Goal: Check status: Check status

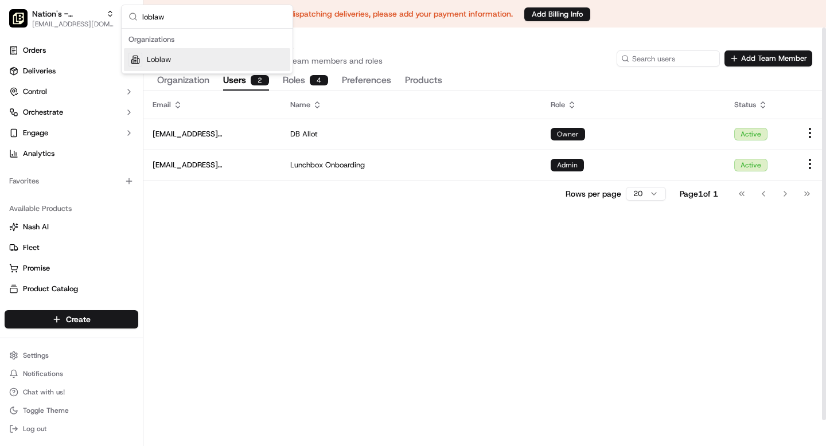
type input "loblaw"
click at [189, 63] on div "Loblaw" at bounding box center [207, 59] width 166 height 23
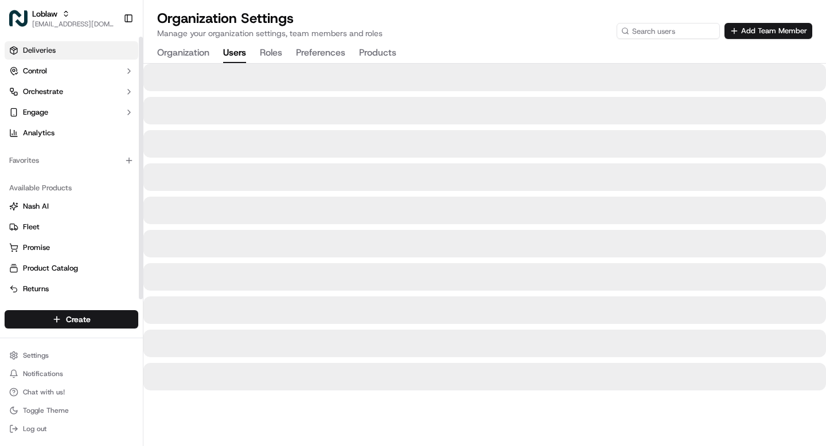
click at [55, 48] on link "Deliveries" at bounding box center [72, 50] width 134 height 18
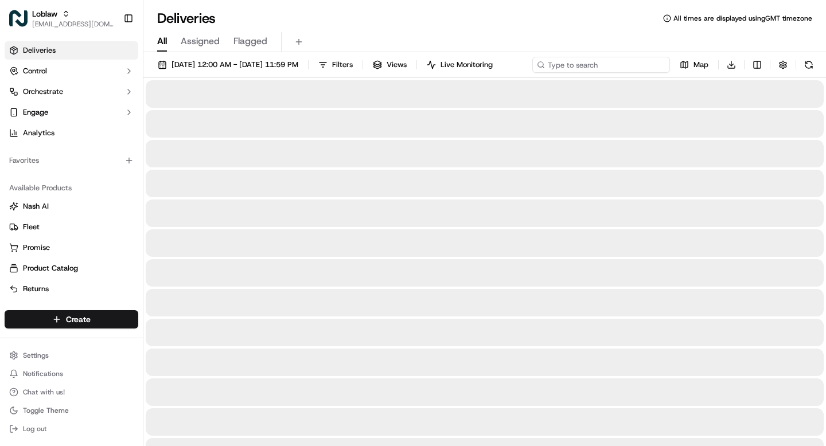
click at [607, 64] on div "Sep 23 2025 12:00 AM - Sep 23 2025 11:59 PM Filters Views Live Monitoring Map D…" at bounding box center [484, 67] width 683 height 21
paste input "531900013859287"
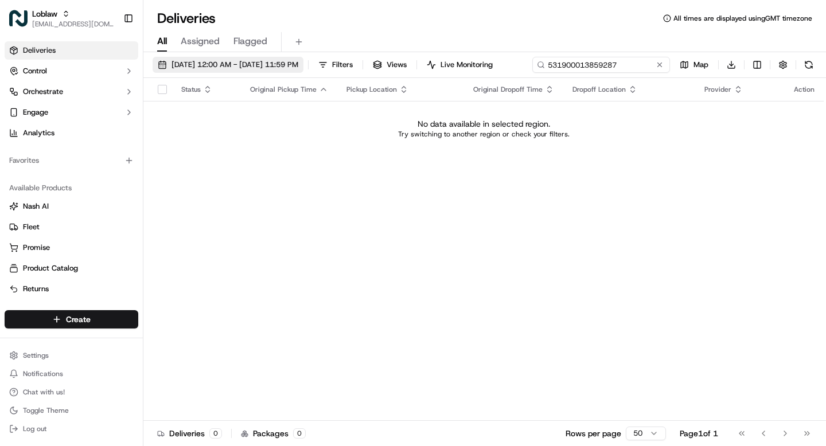
type input "531900013859287"
click at [229, 66] on span "Sep 23 2025 12:00 AM - Sep 23 2025 11:59 PM" at bounding box center [235, 65] width 127 height 10
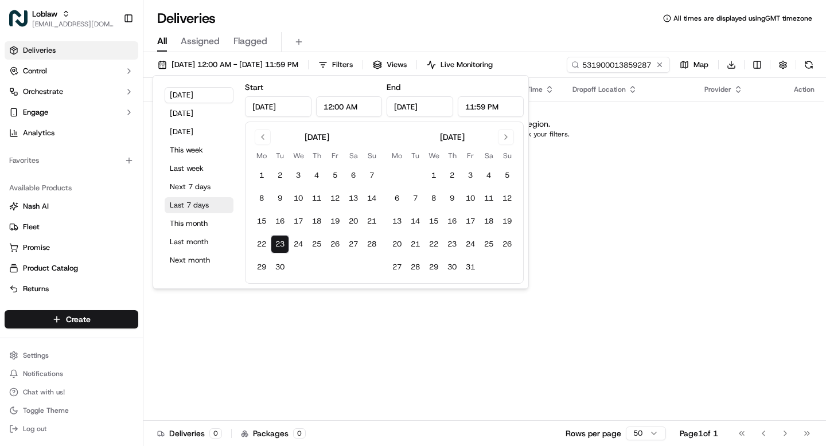
click at [191, 203] on button "Last 7 days" at bounding box center [199, 205] width 69 height 16
type input "Sep 16, 2025"
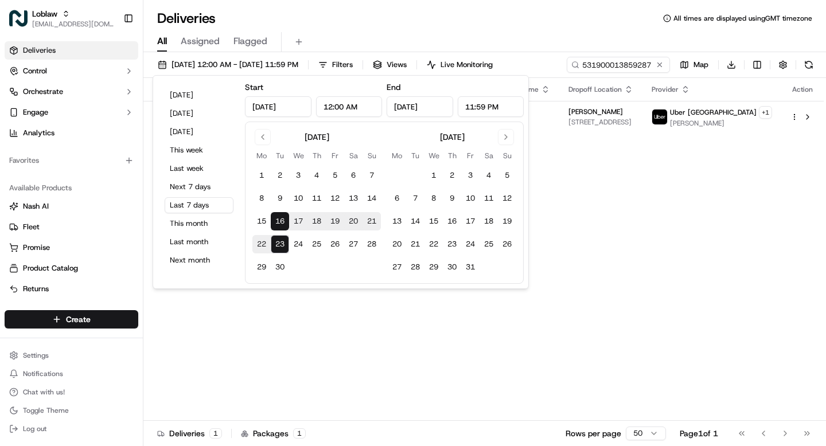
click at [607, 196] on div "Status Original Pickup Time Pickup Location Original Dropoff Time Dropoff Locat…" at bounding box center [483, 249] width 681 height 343
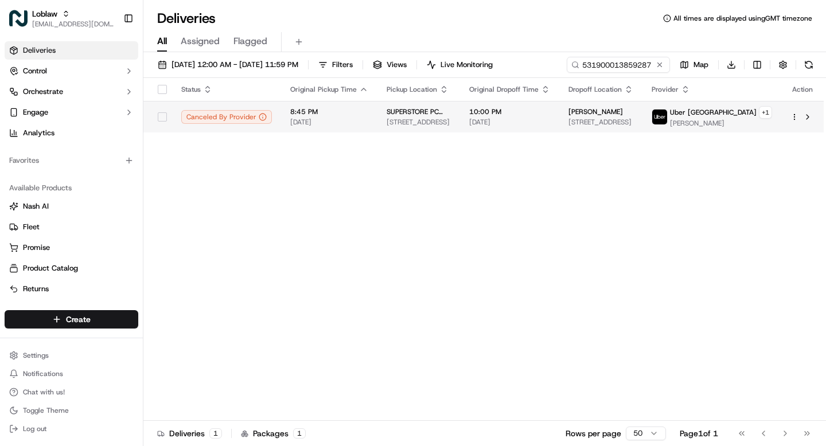
click at [550, 119] on span "Sep 21 2025" at bounding box center [509, 122] width 81 height 9
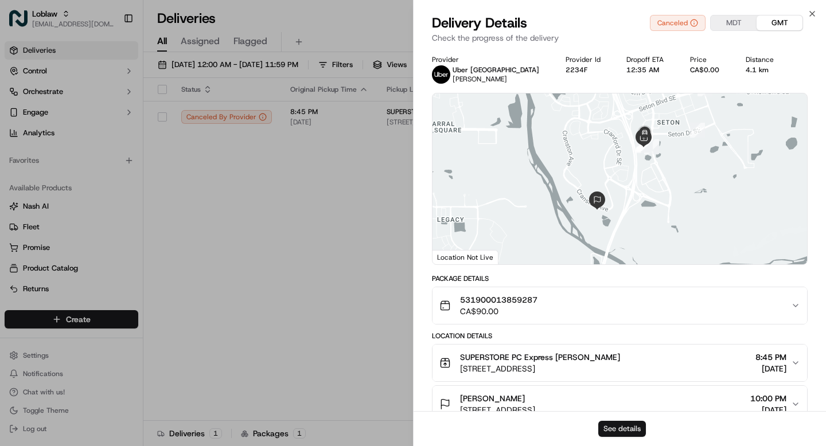
click at [619, 431] on button "See details" at bounding box center [623, 429] width 48 height 16
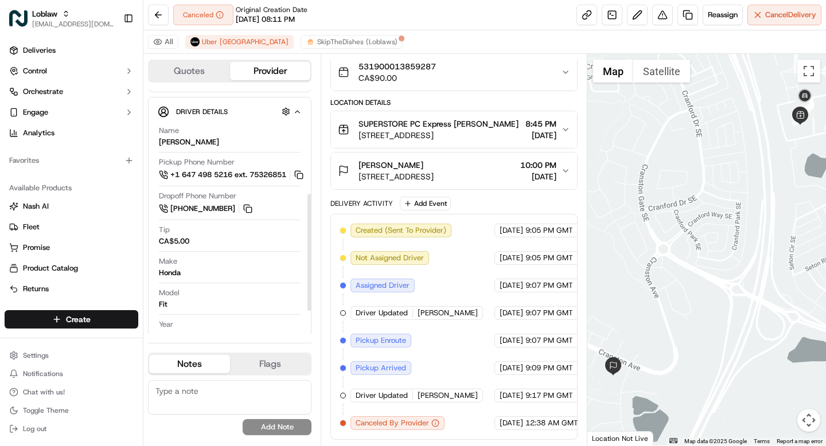
scroll to position [217, 0]
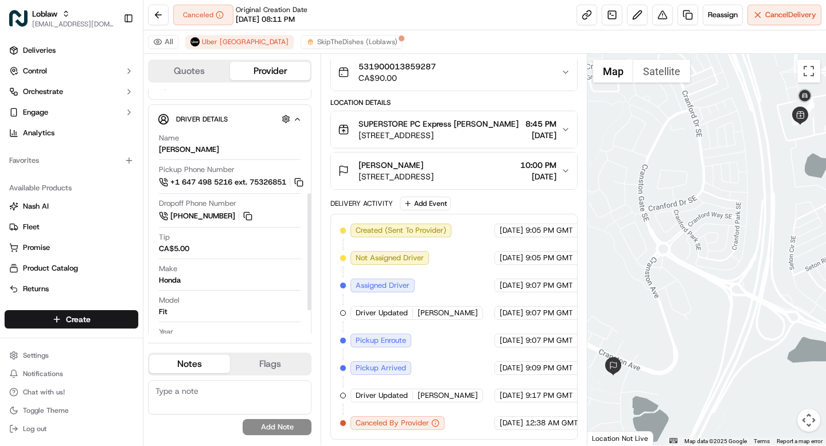
click at [457, 130] on span "[STREET_ADDRESS]" at bounding box center [439, 135] width 160 height 11
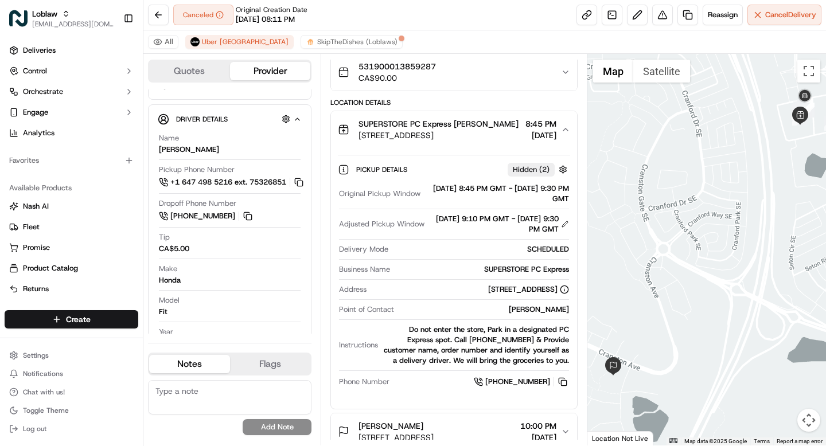
click at [457, 130] on span "19655 Seton Way SE, Calgary, AB T3M 2N9, Canada" at bounding box center [439, 135] width 160 height 11
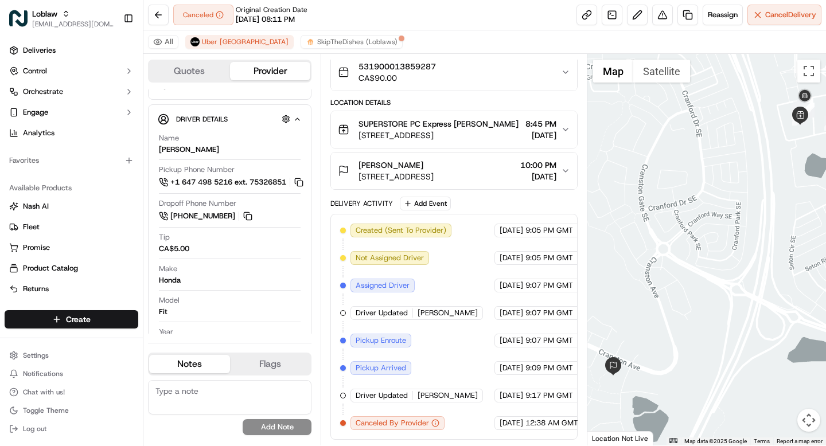
click at [434, 165] on div "[PERSON_NAME]" at bounding box center [396, 165] width 75 height 11
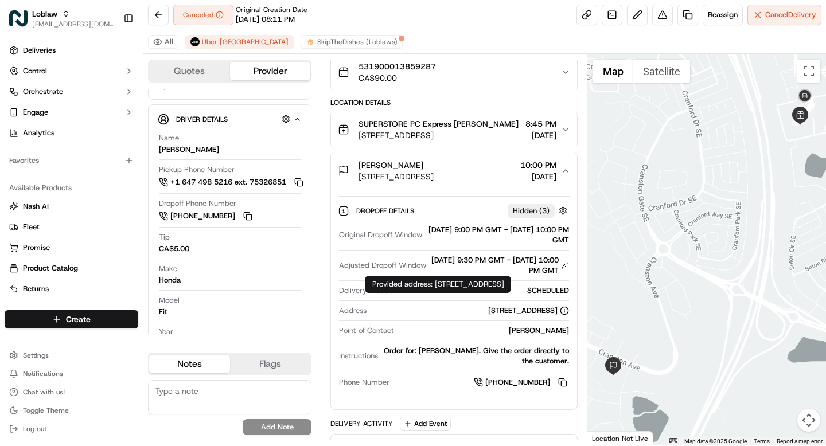
drag, startPoint x: 436, startPoint y: 288, endPoint x: 445, endPoint y: 299, distance: 14.6
click at [445, 293] on div "Provided address: 42 Cranbrook Close SE, Calgary, AB, T3M 2X5, Canada Provided …" at bounding box center [439, 284] width 146 height 17
copy div "42 Cranbrook Close SE, Calgary, AB, T3M 2X5, Canada"
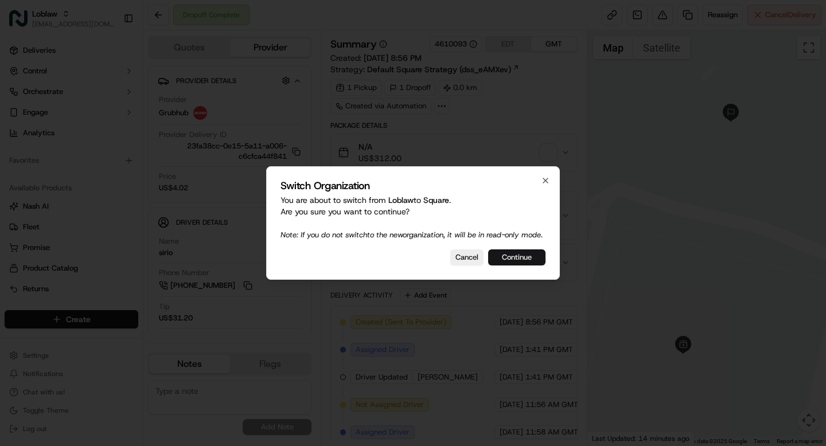
click at [520, 262] on button "Continue" at bounding box center [516, 258] width 57 height 16
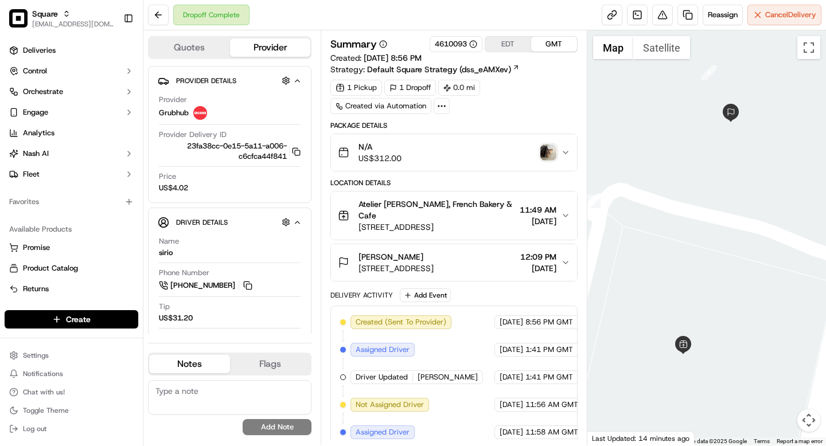
click at [479, 153] on div "N/A US$312.00" at bounding box center [449, 152] width 223 height 23
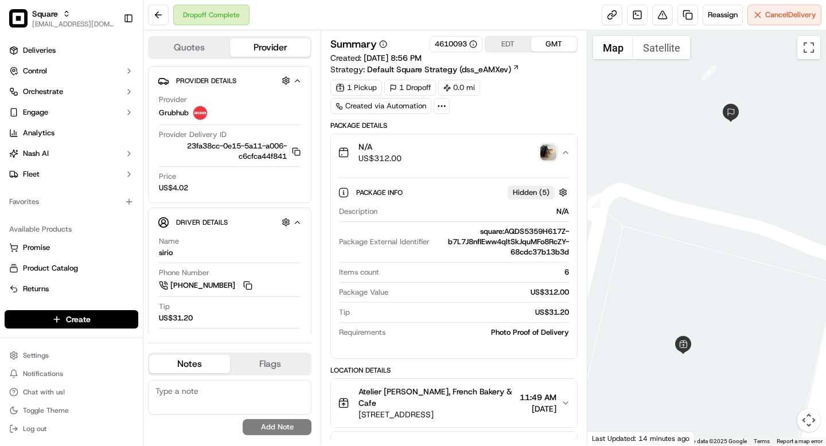
click at [479, 153] on div "N/A US$312.00" at bounding box center [449, 152] width 223 height 23
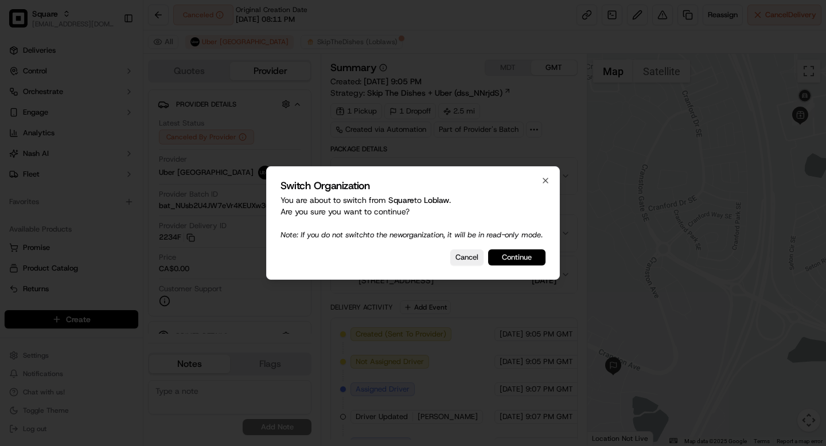
click at [523, 265] on button "Continue" at bounding box center [516, 258] width 57 height 16
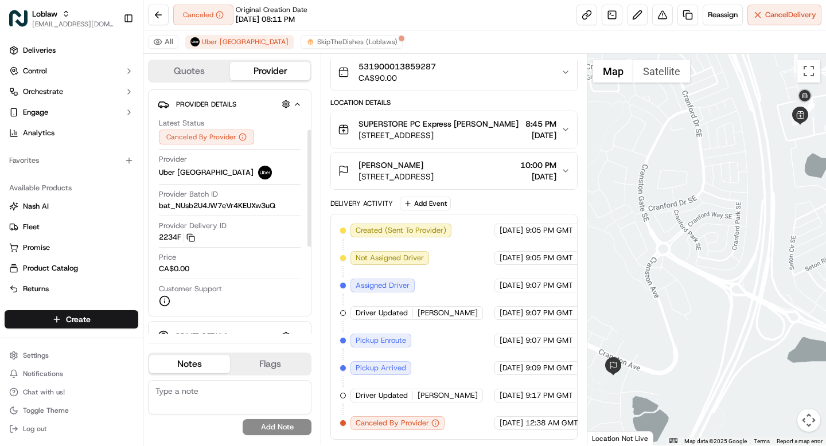
scroll to position [265, 0]
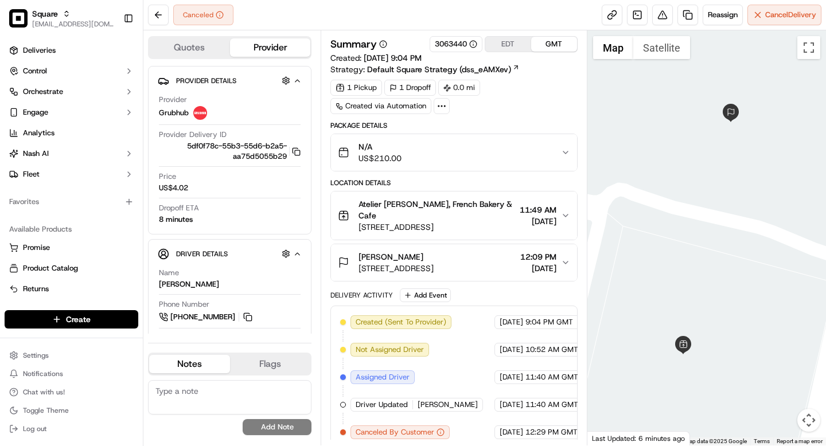
scroll to position [9, 0]
